Goal: Information Seeking & Learning: Learn about a topic

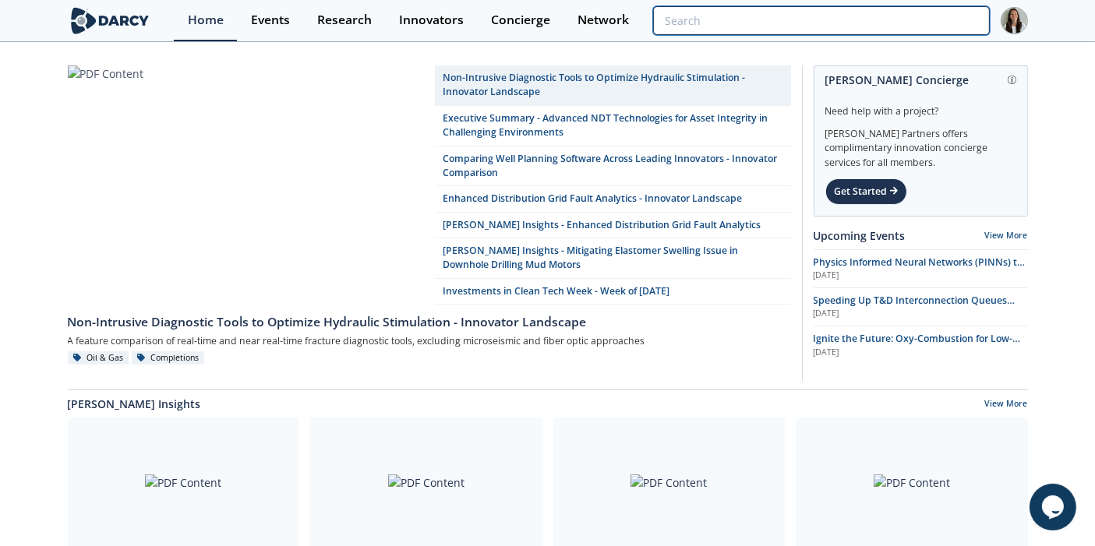
click at [899, 26] on input "search" at bounding box center [821, 20] width 336 height 29
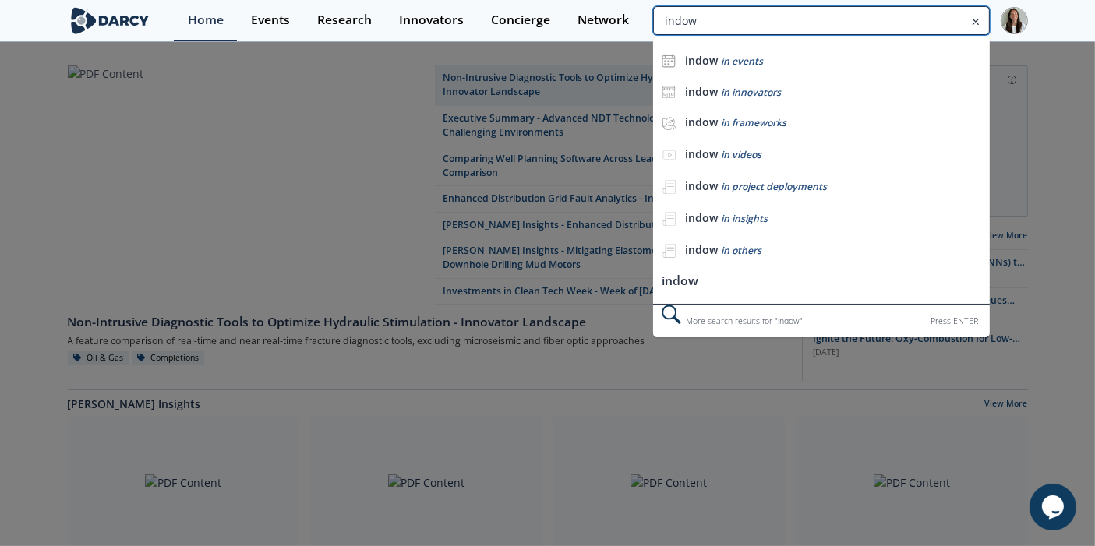
type input "indow"
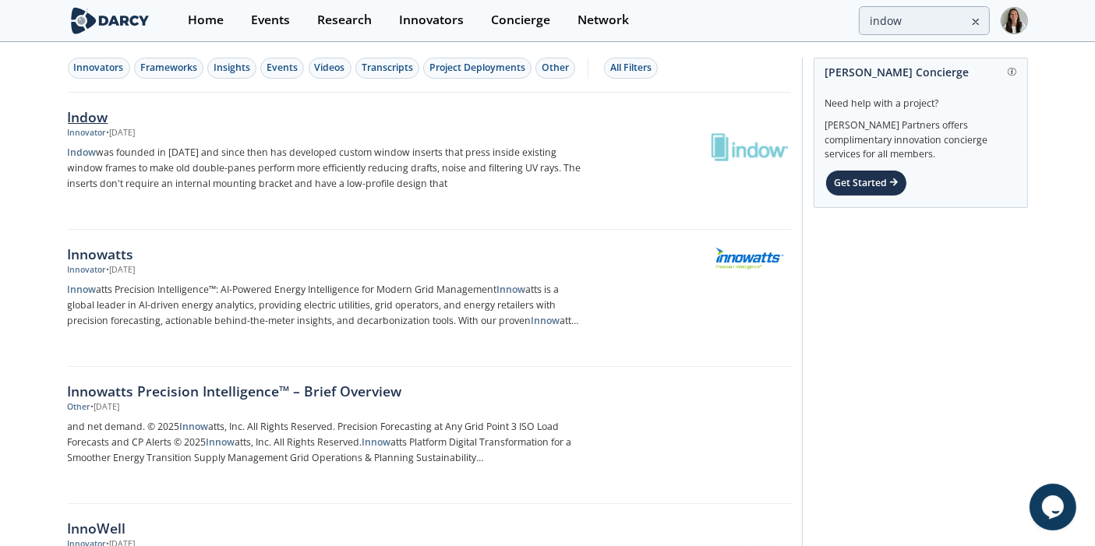
click at [307, 170] on p "Indow was founded in [DATE] and since then has developed custom window inserts …" at bounding box center [326, 168] width 516 height 47
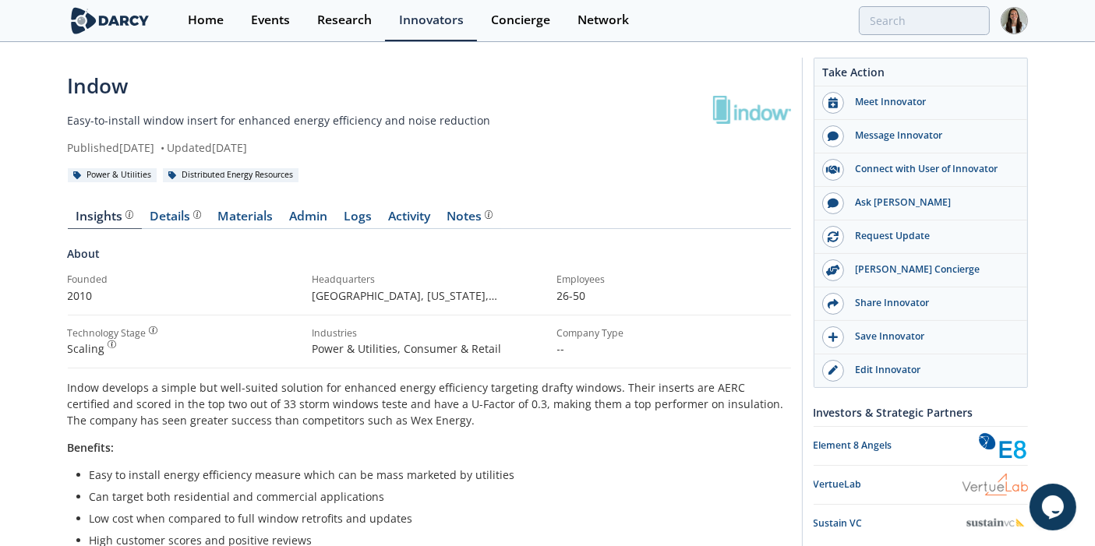
click at [565, 426] on p "Indow develops a simple but well-suited solution for enhanced energy efficiency…" at bounding box center [429, 403] width 723 height 49
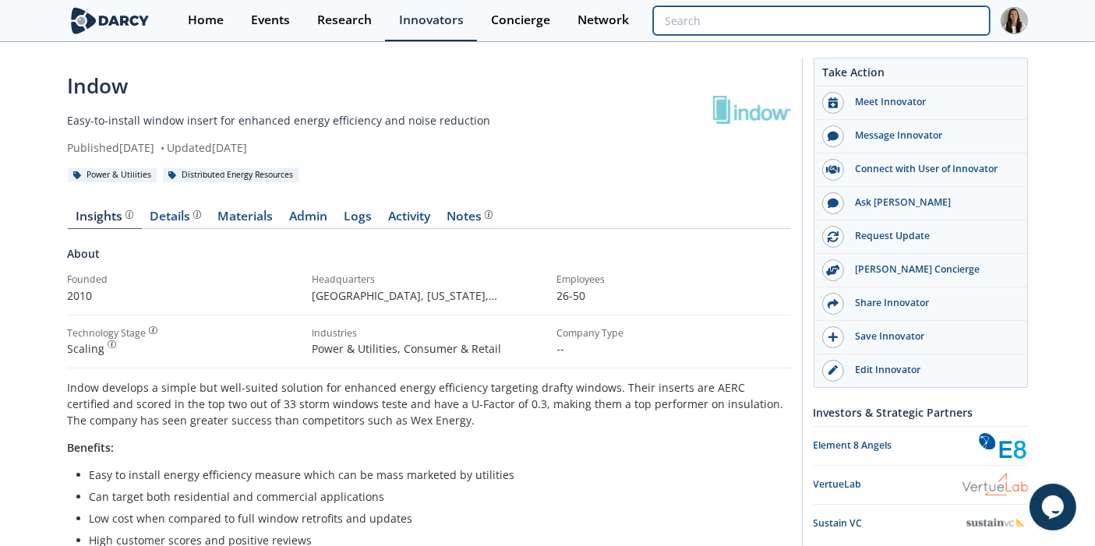
click at [910, 16] on input "search" at bounding box center [821, 20] width 336 height 29
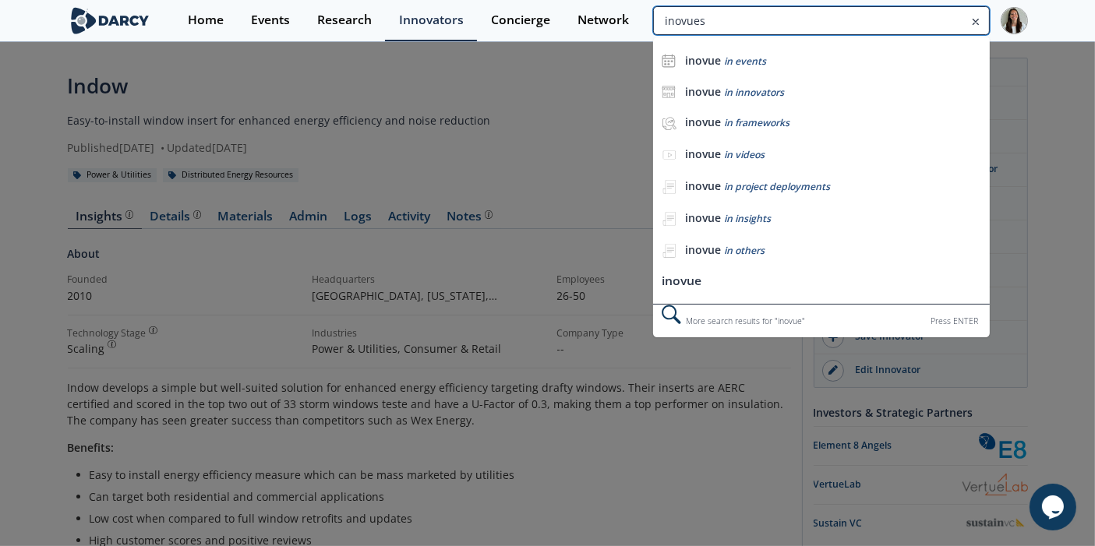
type input "inovues"
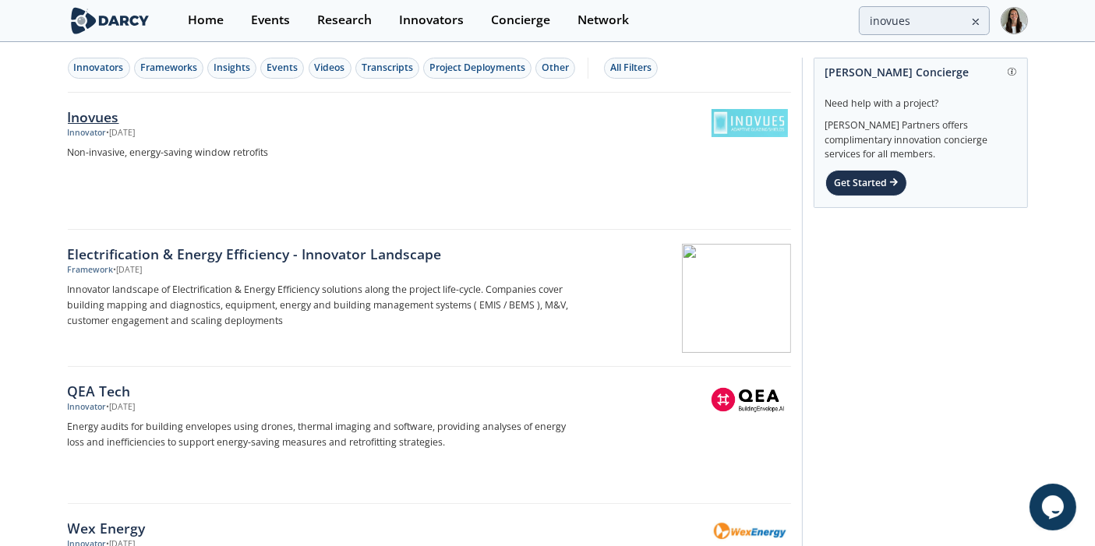
click at [429, 140] on div "Inovues Innovator • [DATE] Non-invasive, energy-saving window retrofits" at bounding box center [331, 161] width 527 height 109
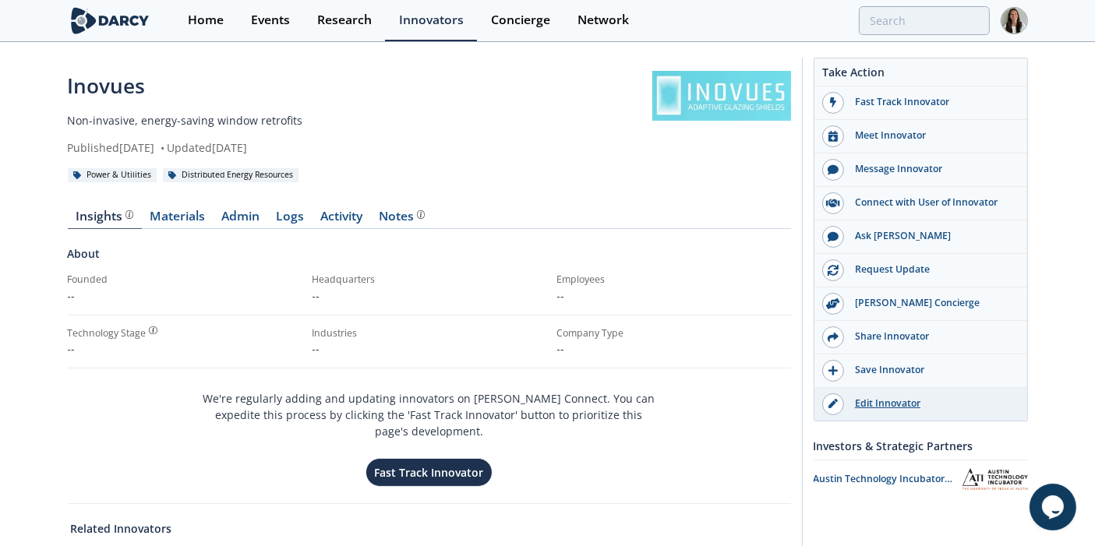
click at [905, 399] on div "Edit Innovator" at bounding box center [931, 404] width 175 height 14
click at [881, 41] on body "Home Events Research Innovators Concierge Network Inovues •" at bounding box center [547, 273] width 1095 height 546
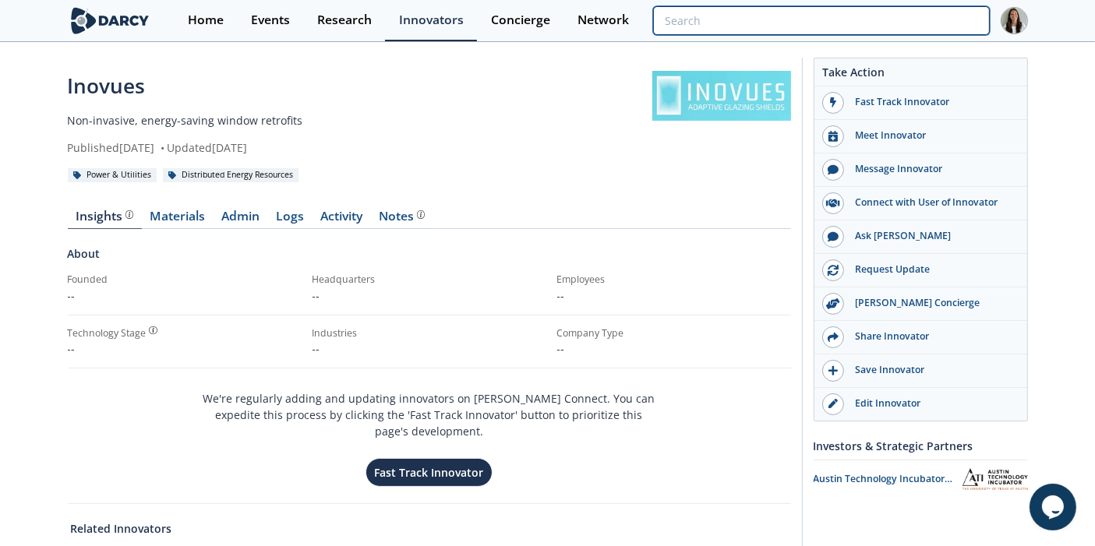
click at [884, 21] on input "search" at bounding box center [821, 20] width 336 height 29
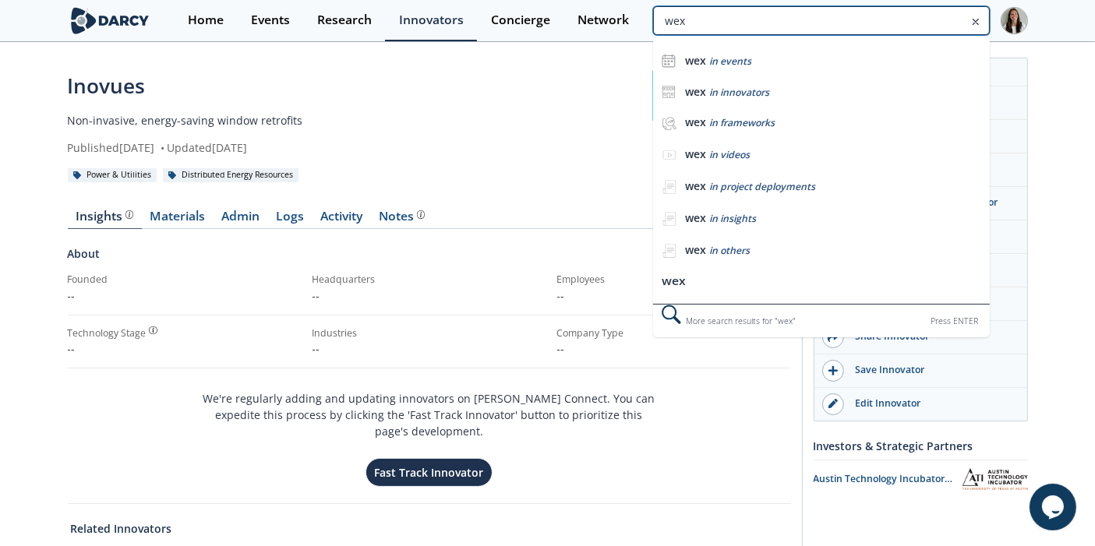
click at [884, 21] on input "wex" at bounding box center [821, 20] width 336 height 29
type input "wex"
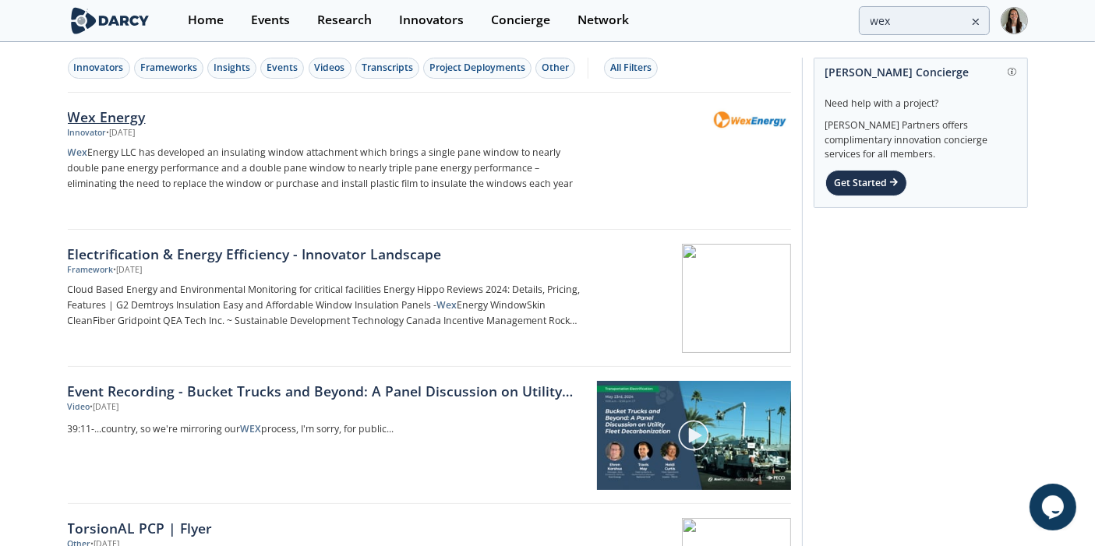
click at [172, 161] on p "Wex Energy LLC has developed an insulating window attachment which brings a sin…" at bounding box center [326, 168] width 516 height 47
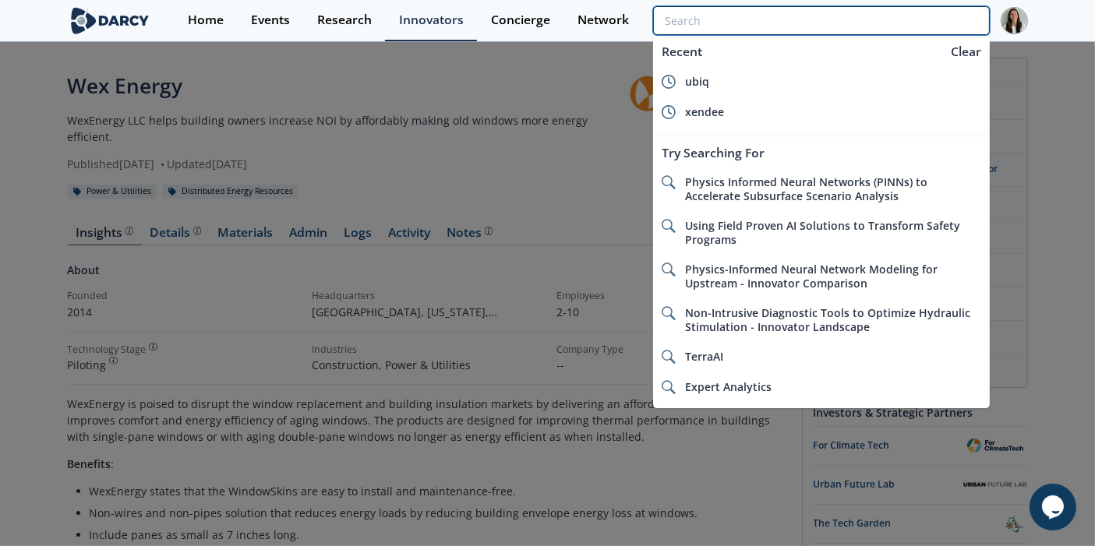
click at [910, 6] on input "search" at bounding box center [821, 20] width 336 height 29
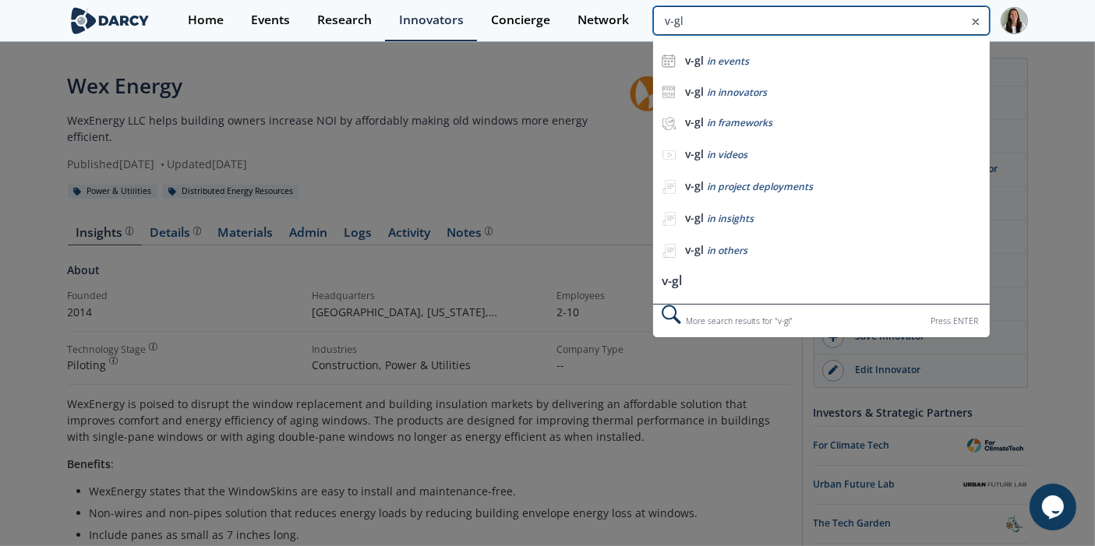
type input "v-gl"
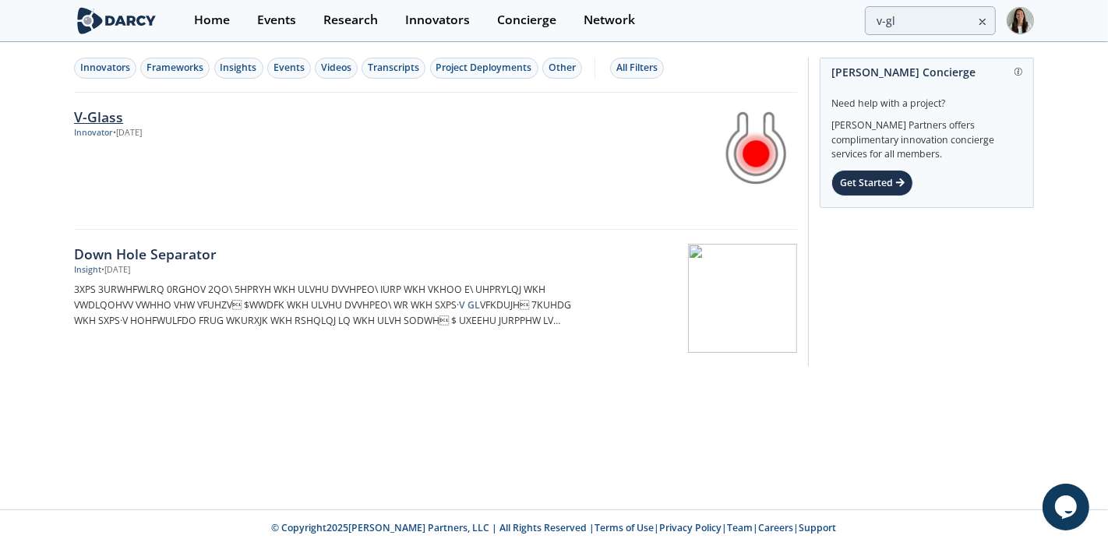
click at [219, 169] on div "V-Glass Innovator • [DATE]" at bounding box center [337, 161] width 527 height 109
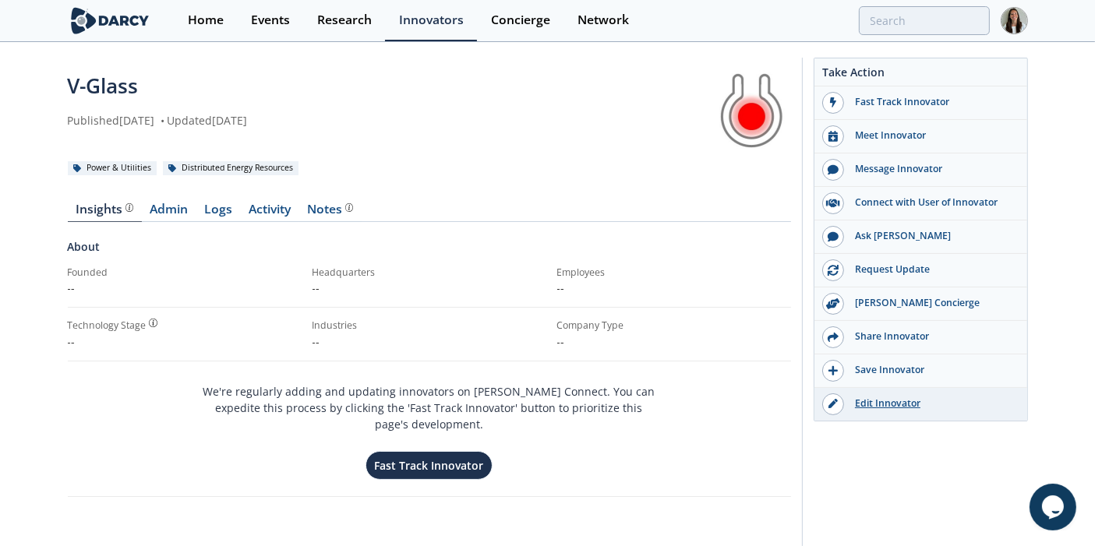
click at [845, 401] on div "Edit Innovator" at bounding box center [931, 404] width 175 height 14
click at [828, 399] on icon at bounding box center [832, 403] width 9 height 9
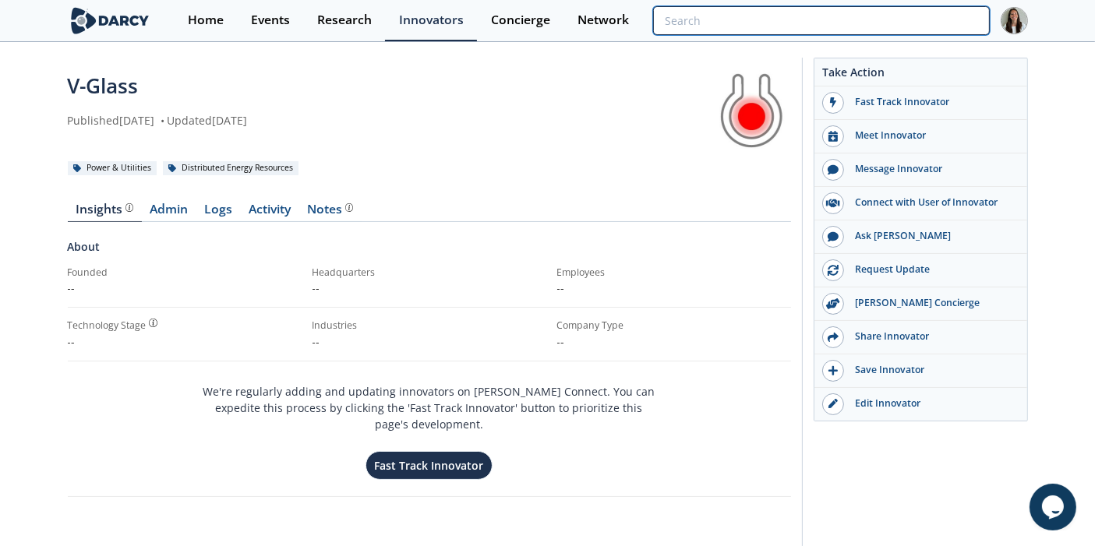
click at [894, 16] on input "search" at bounding box center [821, 20] width 336 height 29
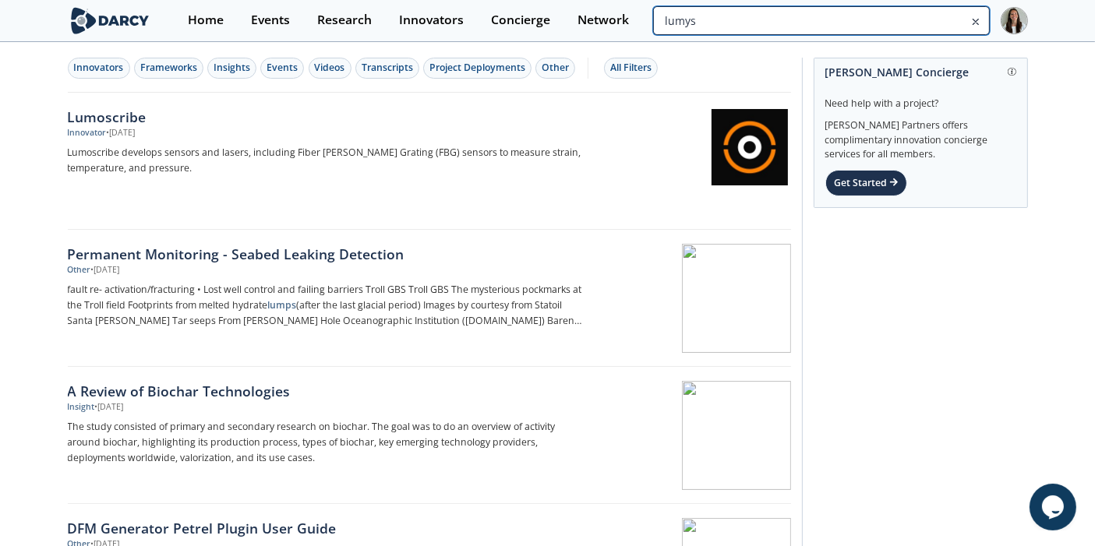
click at [867, 19] on input "lumys" at bounding box center [821, 20] width 336 height 29
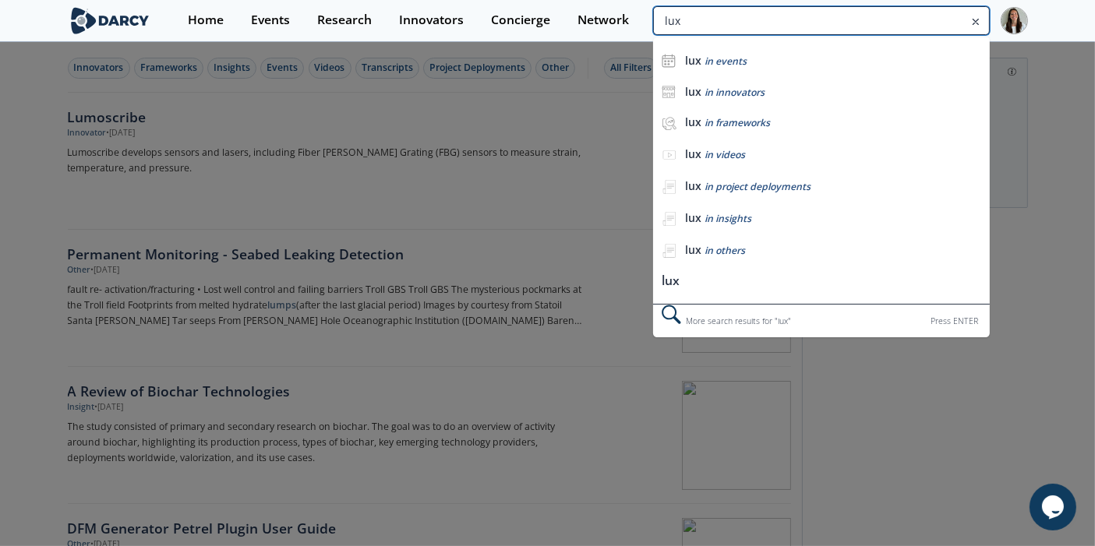
type input "lux"
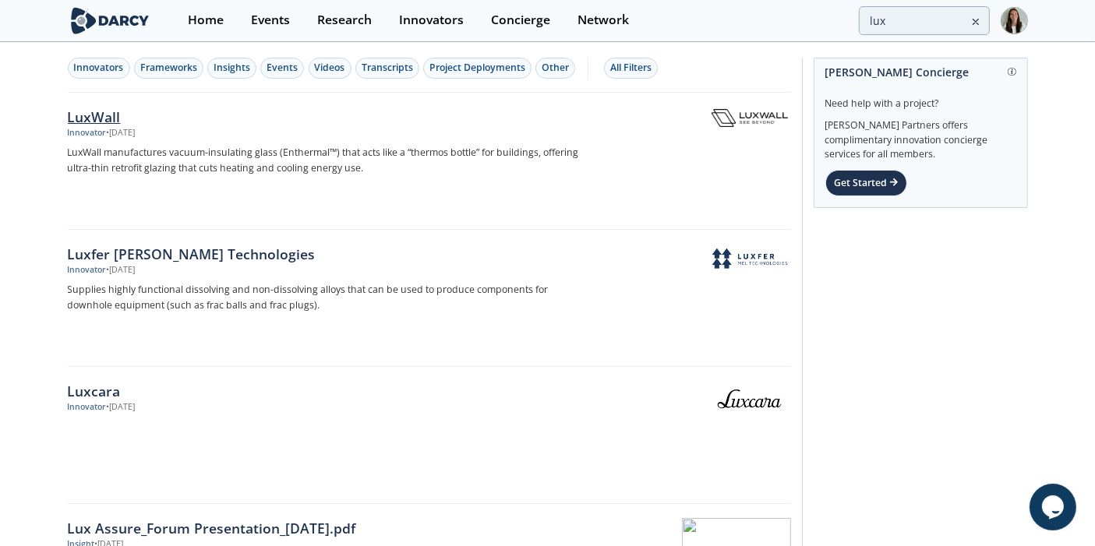
click at [199, 141] on div "LuxWall Innovator • [DATE] LuxWall manufactures vacuum-insulating glass (Enther…" at bounding box center [331, 161] width 527 height 109
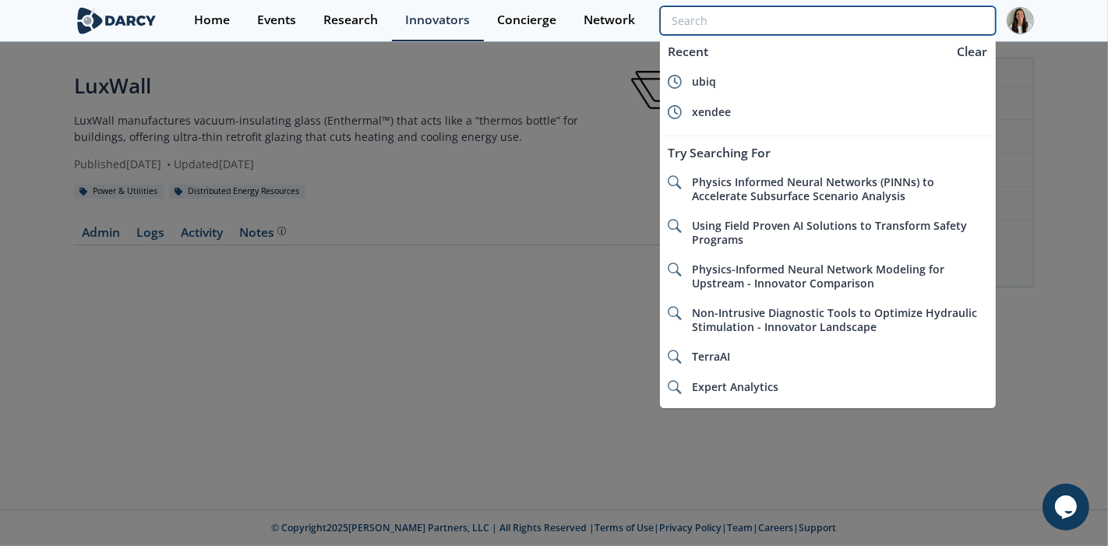
click at [962, 9] on input "search" at bounding box center [828, 20] width 336 height 29
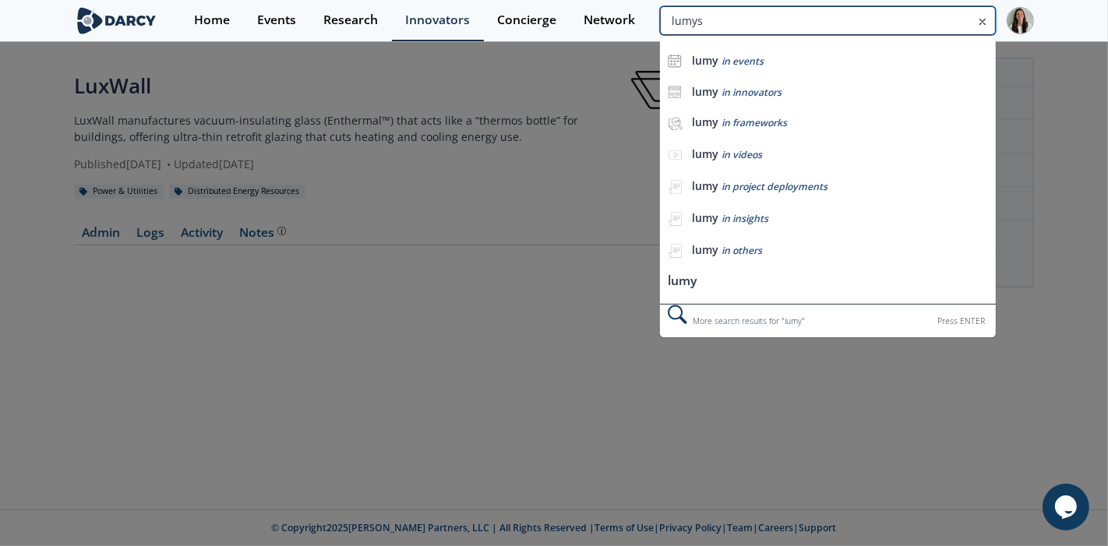
type input "lumys"
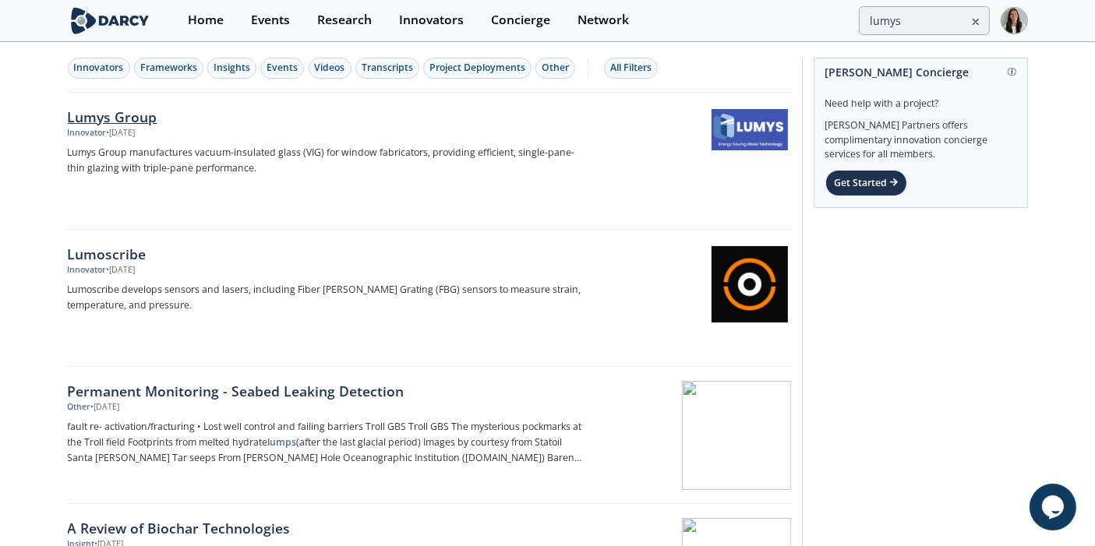
drag, startPoint x: 281, startPoint y: 136, endPoint x: 266, endPoint y: 139, distance: 15.0
click at [266, 139] on div "Lumys Group Innovator • [DATE] Lumys Group manufactures vacuum-insulated glass …" at bounding box center [331, 161] width 527 height 109
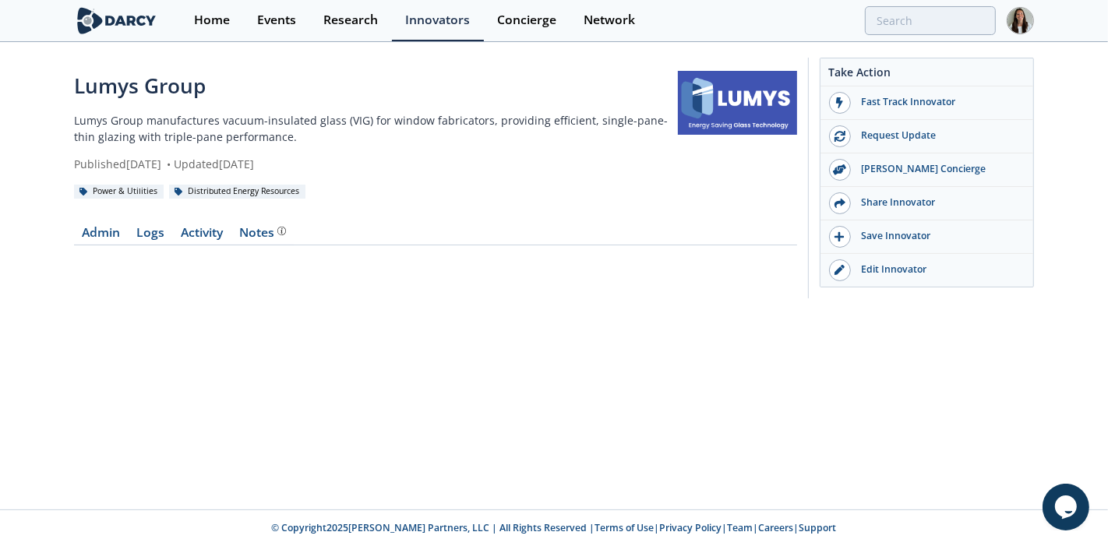
click at [900, 41] on section "Home Events Research Innovators Concierge Network" at bounding box center [554, 21] width 1108 height 42
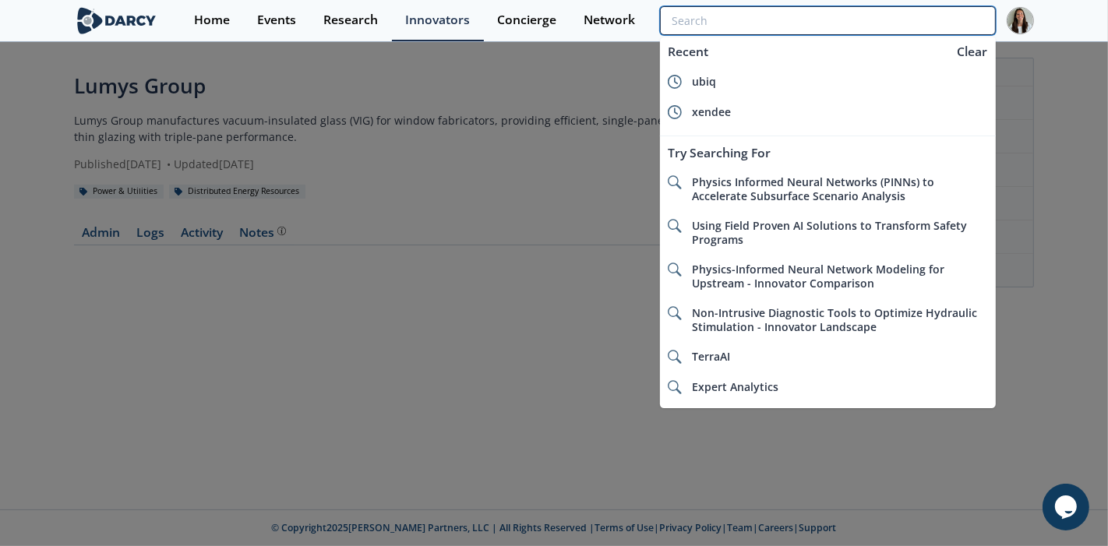
click at [900, 26] on input "search" at bounding box center [828, 20] width 336 height 29
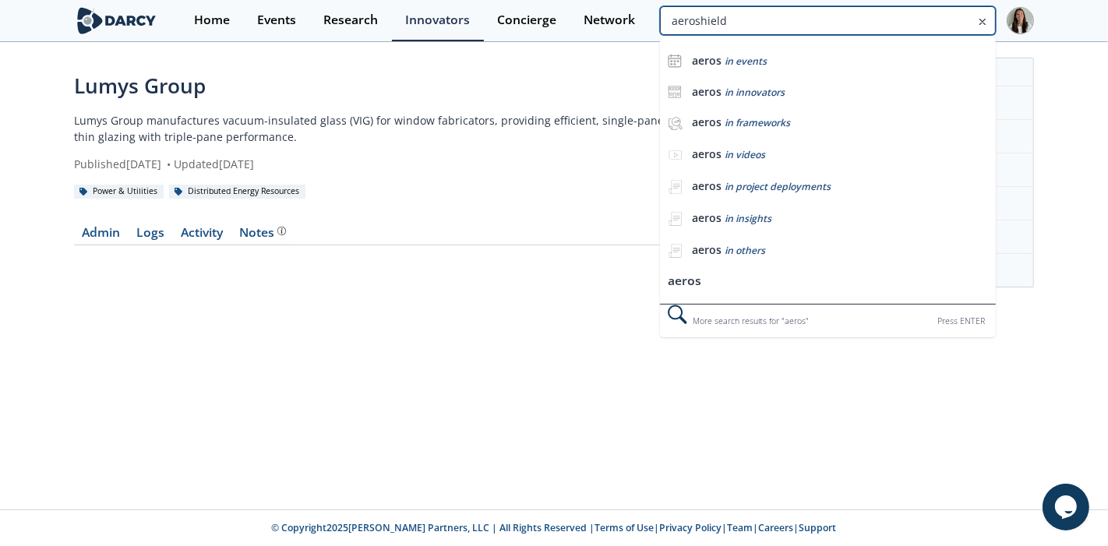
type input "aeroshield"
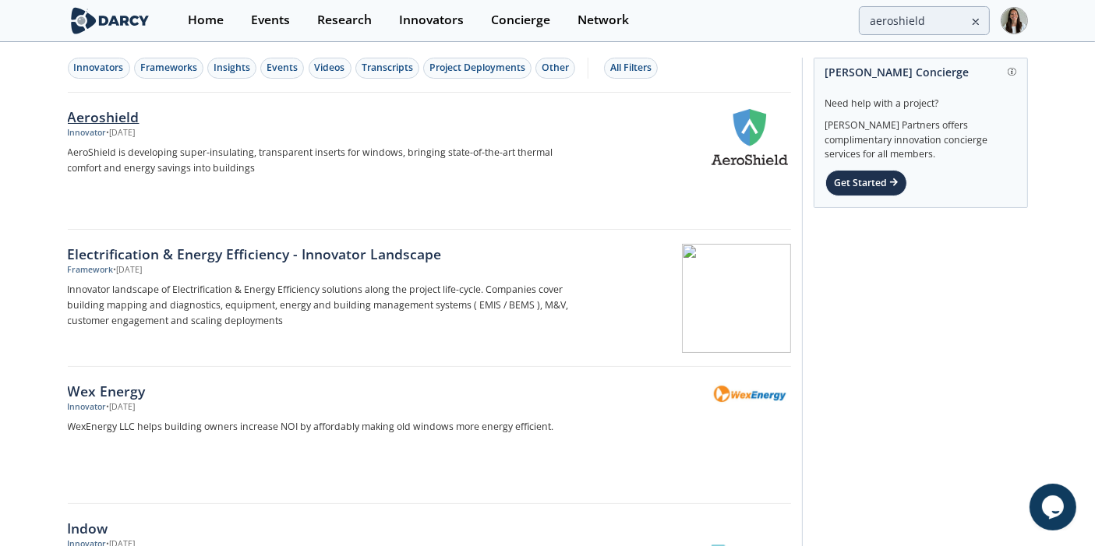
click at [253, 121] on div "Aeroshield" at bounding box center [326, 117] width 516 height 20
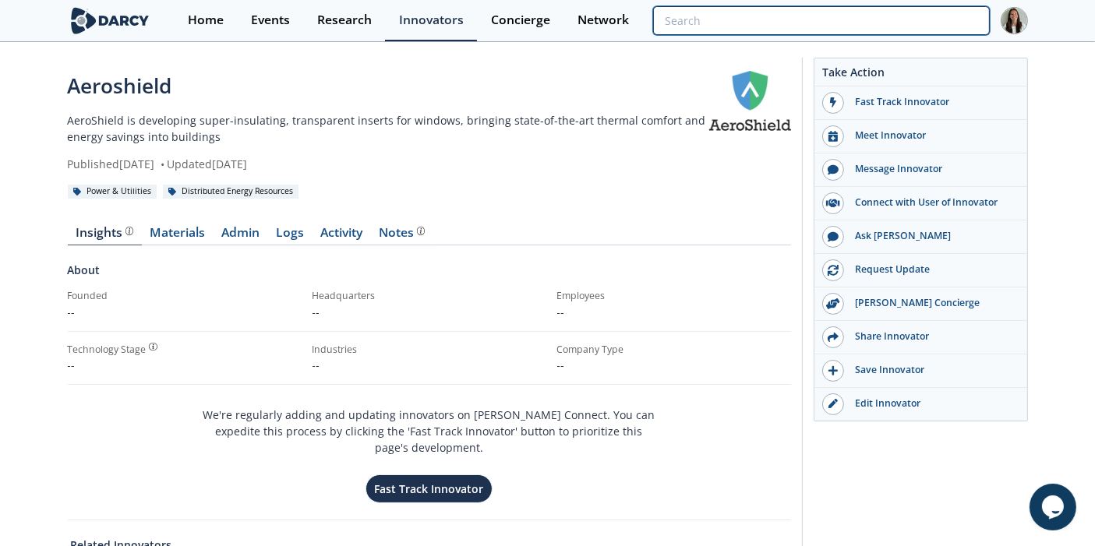
click at [894, 27] on input "search" at bounding box center [821, 20] width 336 height 29
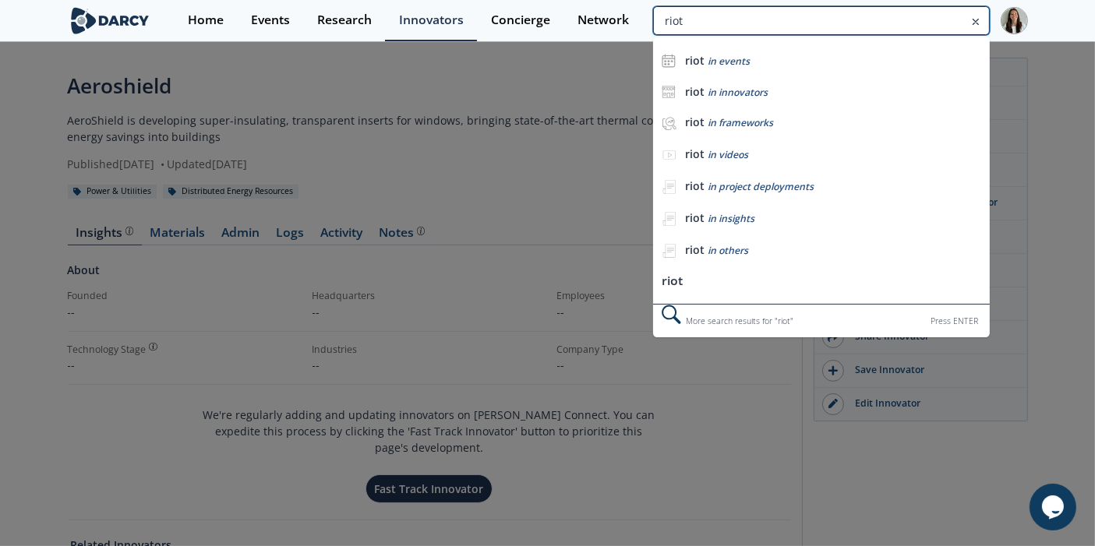
type input "riot"
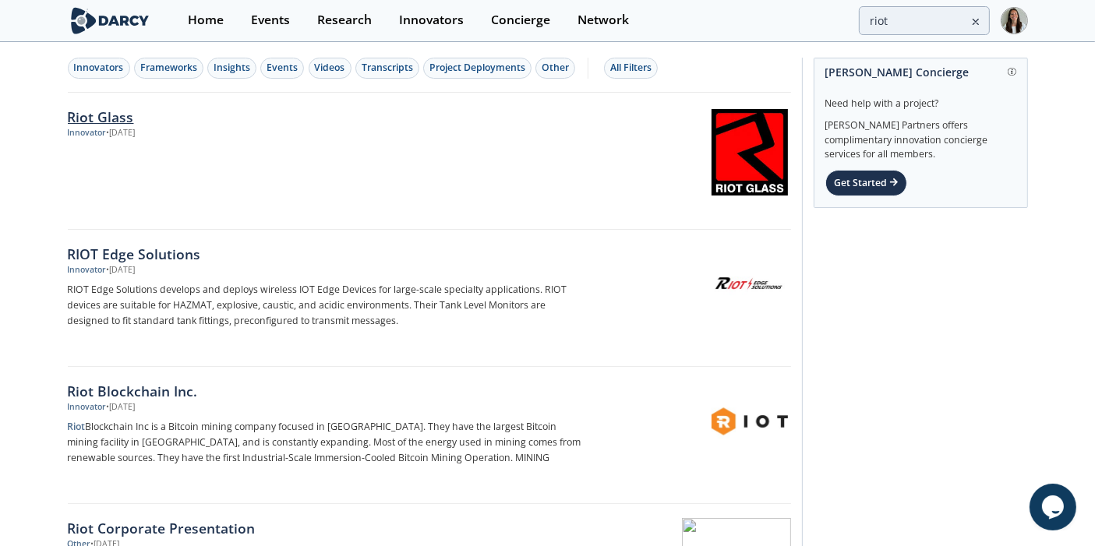
click at [326, 171] on div "Riot Glass Innovator • [DATE]" at bounding box center [331, 161] width 527 height 109
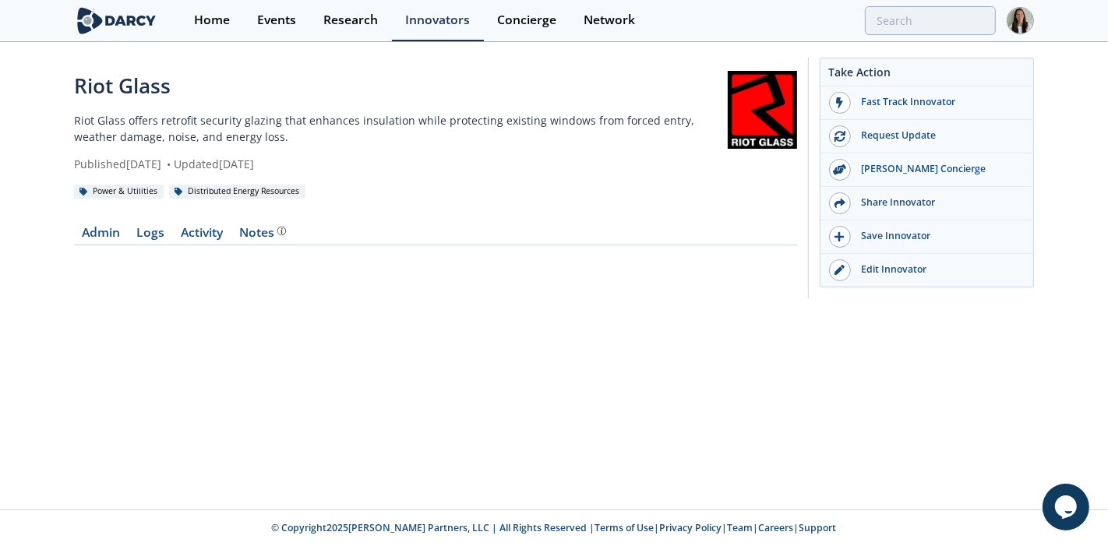
click at [910, 37] on div "Home Events Research Innovators Concierge Network" at bounding box center [607, 20] width 853 height 41
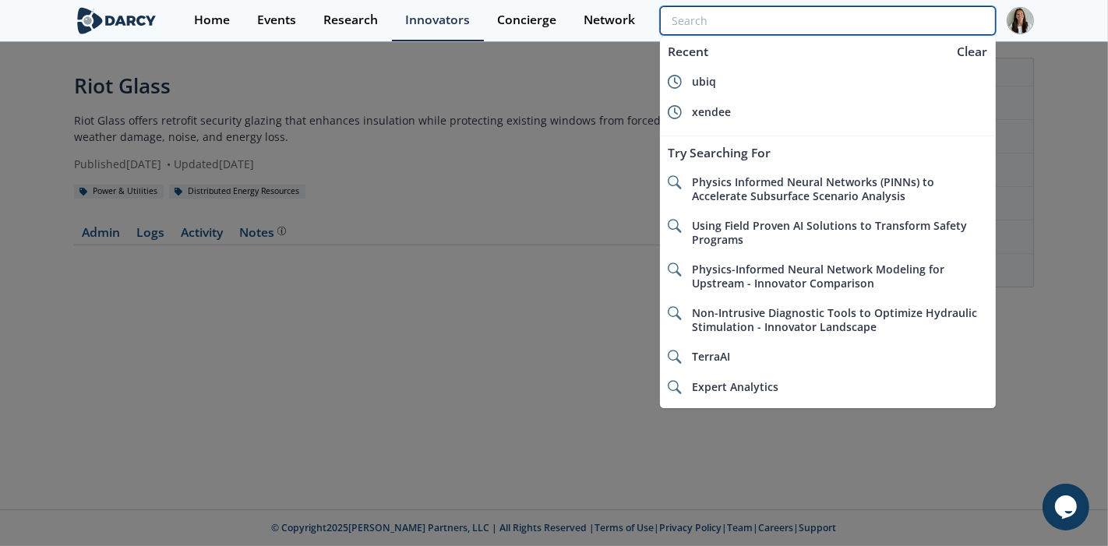
click at [921, 23] on input "search" at bounding box center [828, 20] width 336 height 29
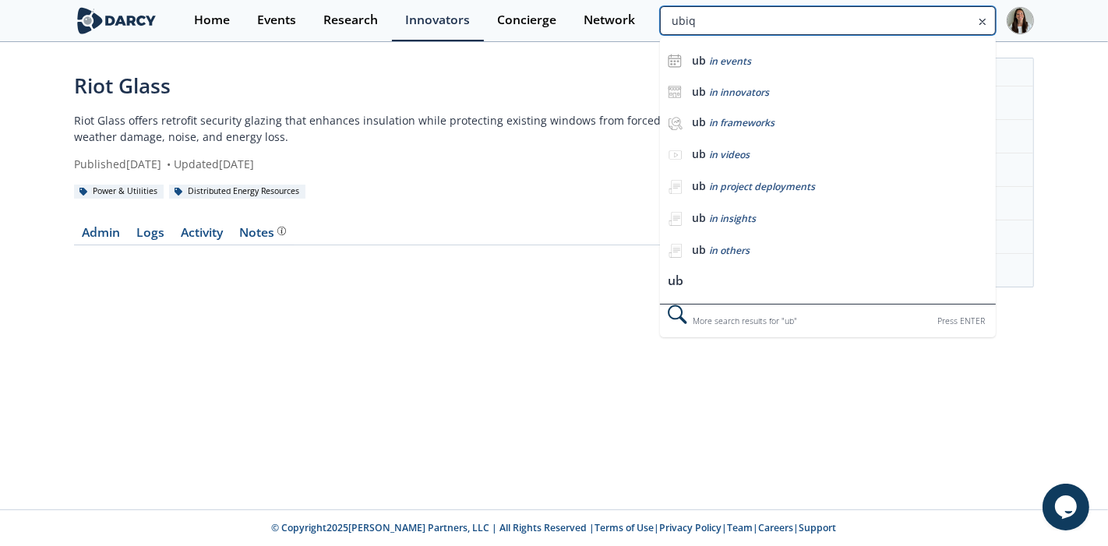
type input "ubiq"
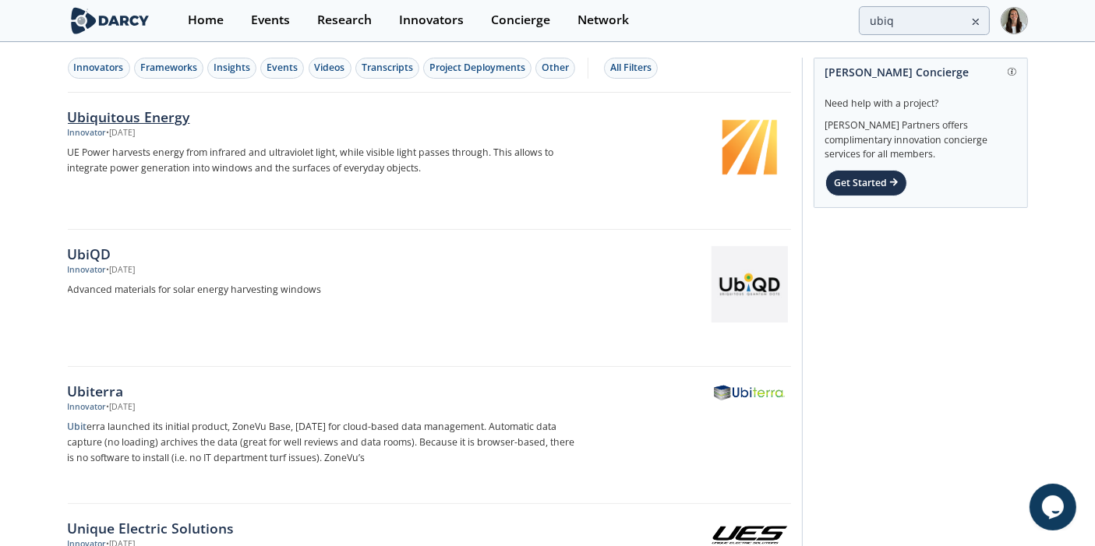
drag, startPoint x: 149, startPoint y: 145, endPoint x: 156, endPoint y: 130, distance: 16.4
click at [136, 130] on div "• [DATE]" at bounding box center [121, 133] width 29 height 12
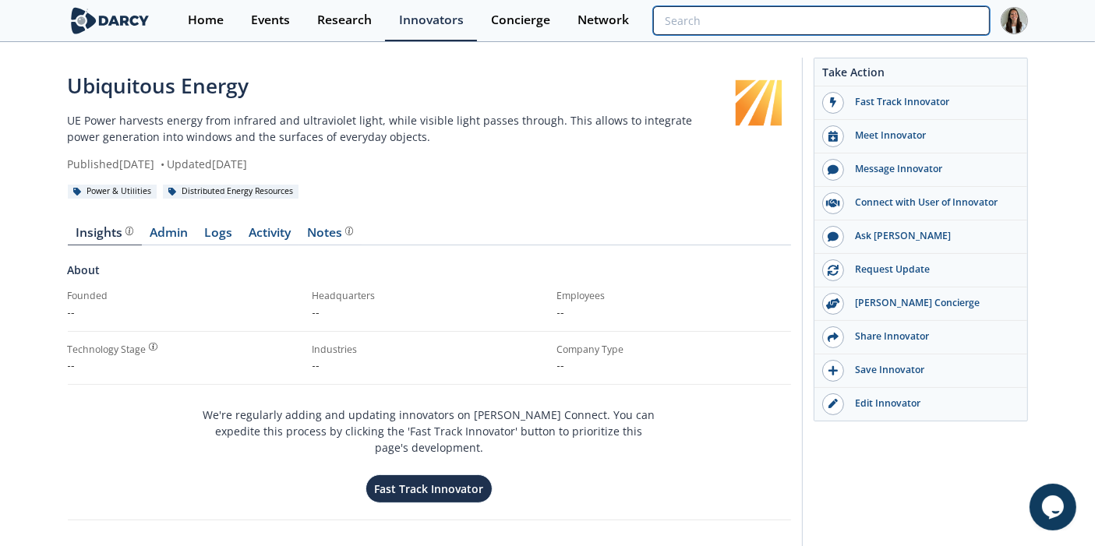
click at [890, 30] on input "search" at bounding box center [821, 20] width 336 height 29
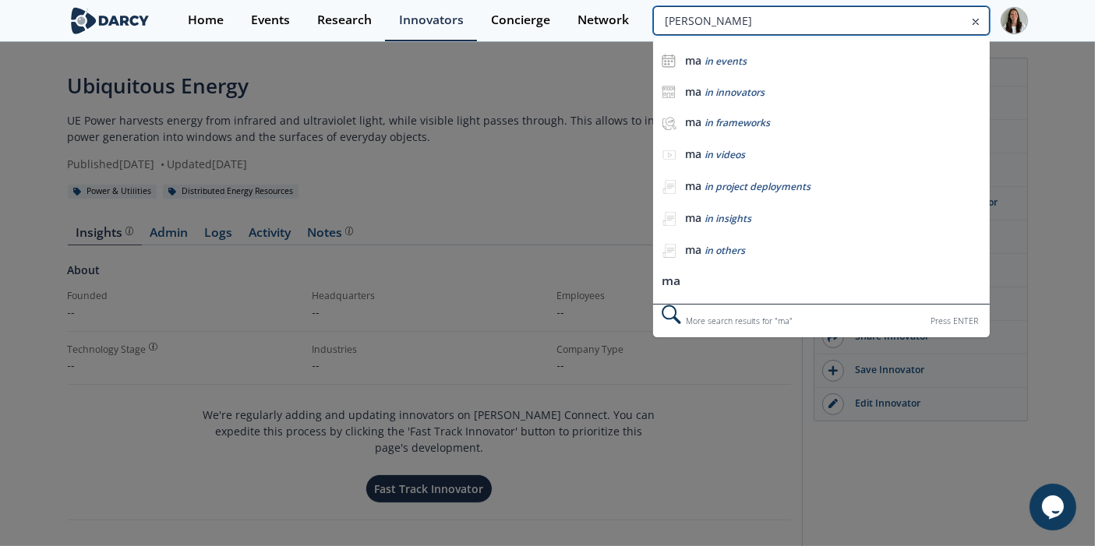
type input "[PERSON_NAME]"
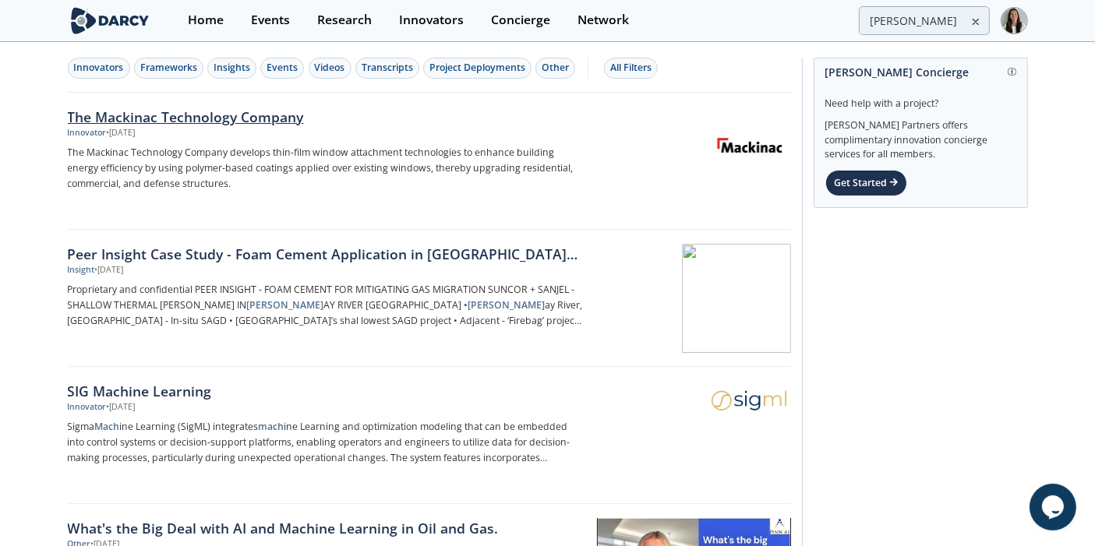
click at [291, 166] on p "The Mackinac Technology Company develops thin-film window attachment technologi…" at bounding box center [326, 168] width 516 height 47
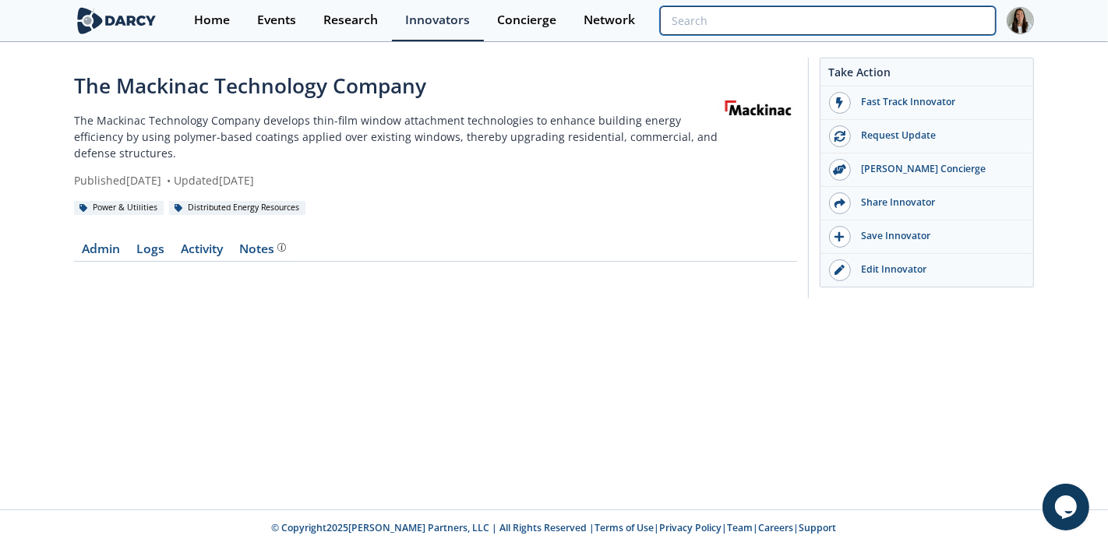
click at [935, 16] on input "search" at bounding box center [828, 20] width 336 height 29
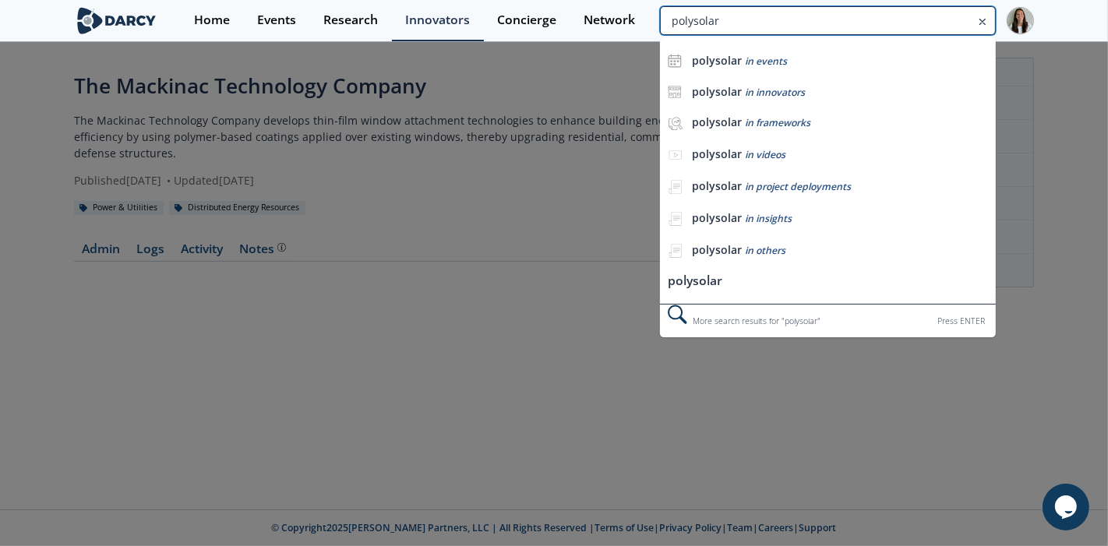
type input "polysolar"
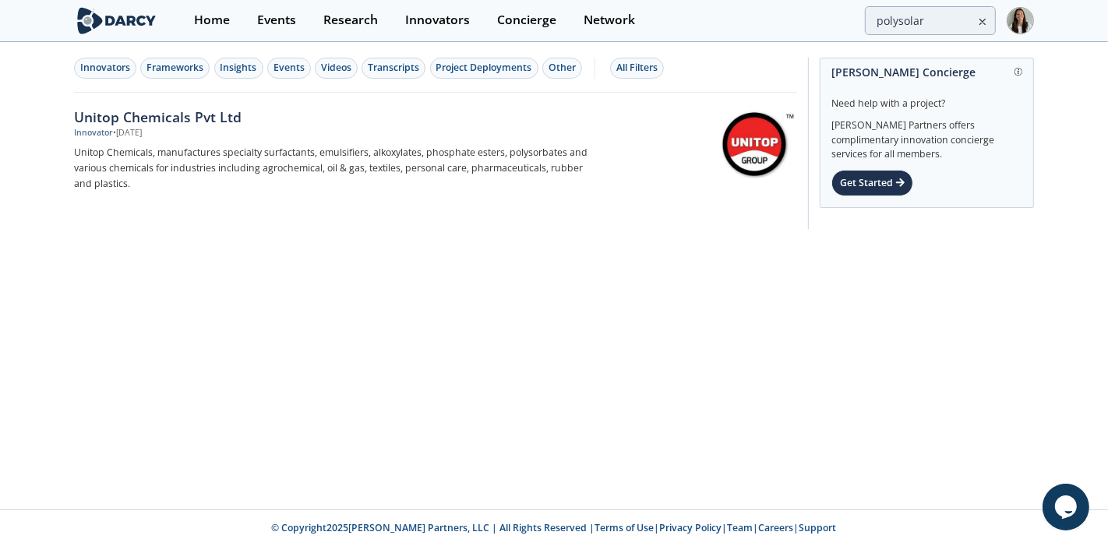
click at [92, 5] on link at bounding box center [127, 20] width 107 height 41
